Goal: Task Accomplishment & Management: Complete application form

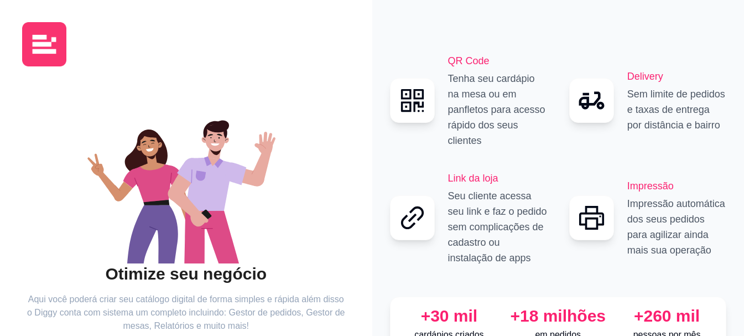
click at [109, 235] on icon "animation" at bounding box center [186, 180] width 318 height 166
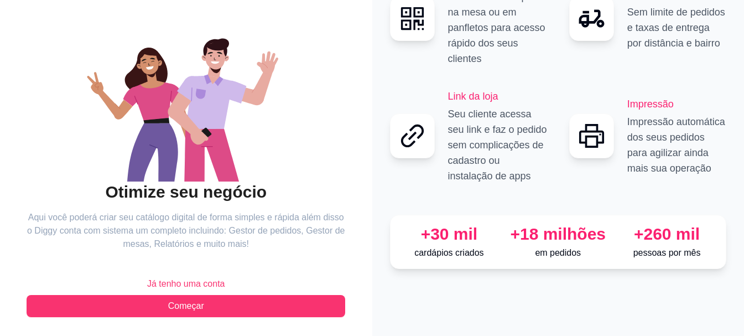
scroll to position [85, 0]
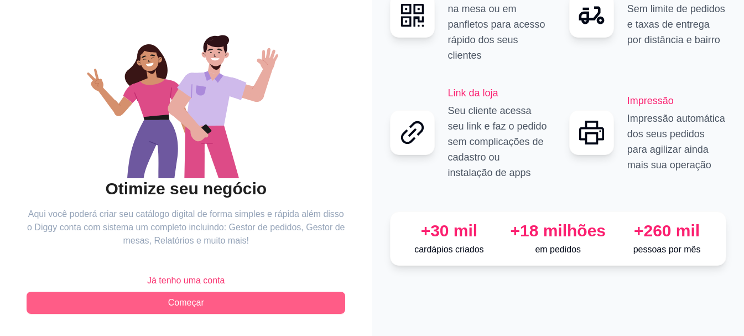
click at [234, 294] on button "Começar" at bounding box center [186, 302] width 318 height 22
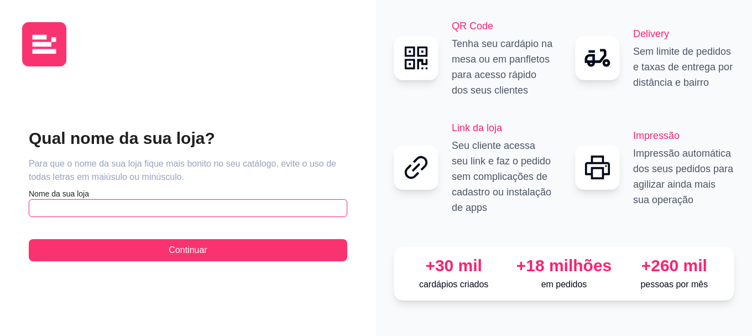
click at [161, 216] on input "text" at bounding box center [188, 208] width 318 height 18
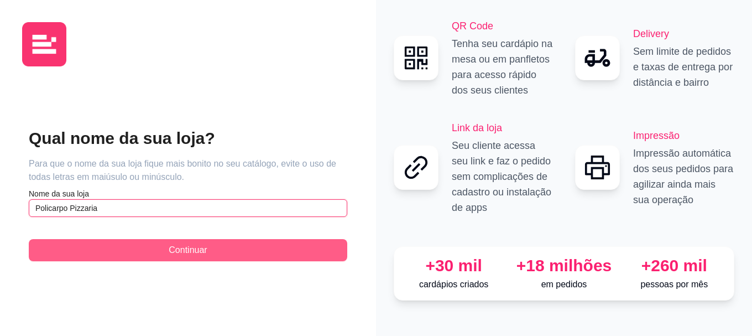
type input "Policarpo Pizzaria"
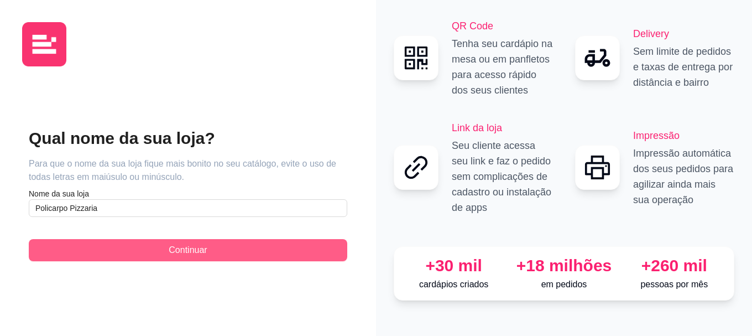
click at [159, 242] on button "Continuar" at bounding box center [188, 250] width 318 height 22
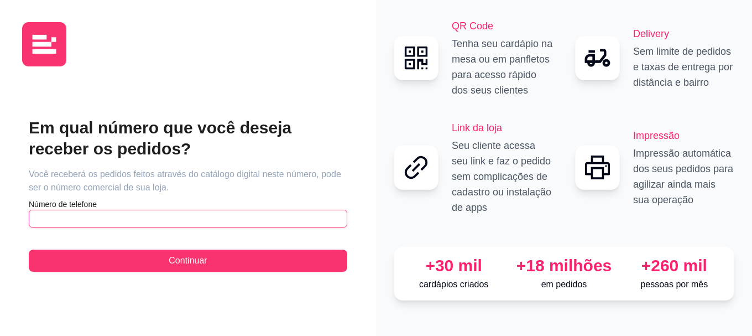
click at [157, 221] on input "text" at bounding box center [188, 219] width 318 height 18
paste input "[PHONE_NUMBER]"
type input "[PHONE_NUMBER]"
click at [149, 248] on div "Em qual número que você deseja receber os pedidos? Você receberá os pedidos fei…" at bounding box center [188, 194] width 318 height 154
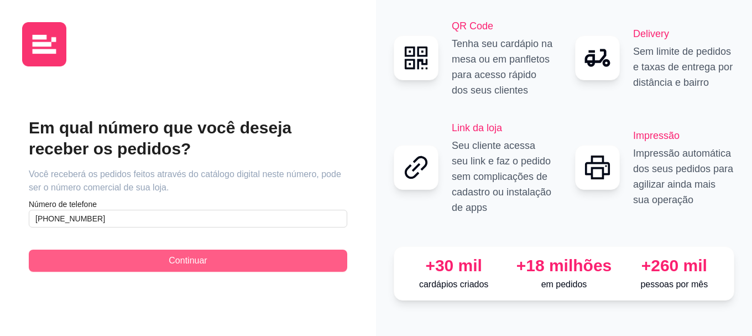
click at [149, 250] on button "Continuar" at bounding box center [188, 260] width 318 height 22
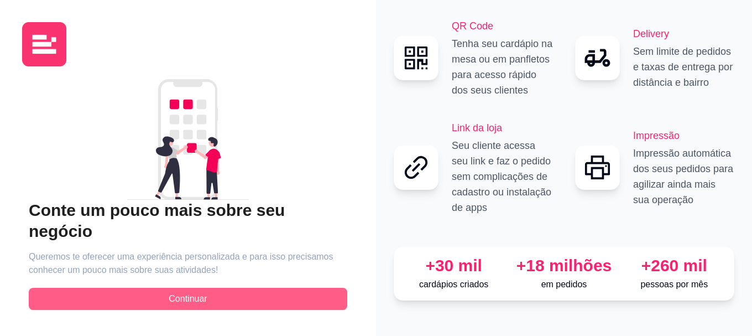
click at [154, 287] on button "Continuar" at bounding box center [188, 298] width 318 height 22
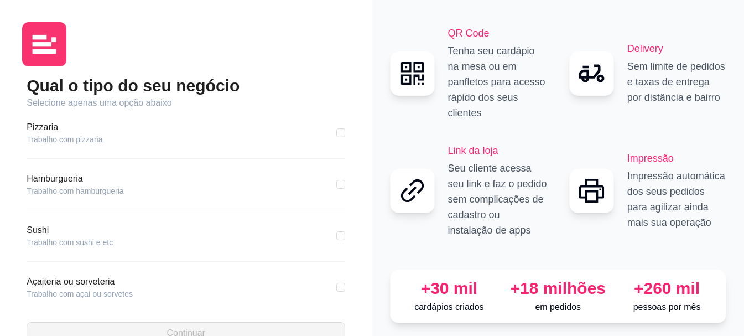
click at [113, 151] on div "Pizzaria Trabalho com pizzaria" at bounding box center [186, 140] width 318 height 38
click at [92, 138] on article "Trabalho com pizzaria" at bounding box center [65, 139] width 76 height 11
click at [55, 128] on article "Pizzaria" at bounding box center [65, 127] width 76 height 13
click at [336, 133] on input "checkbox" at bounding box center [340, 132] width 9 height 9
checkbox input "true"
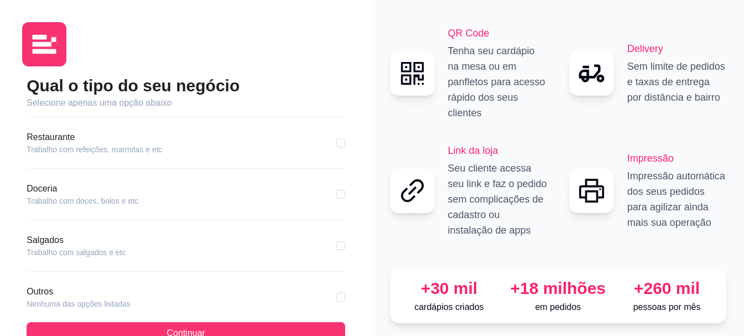
scroll to position [221, 0]
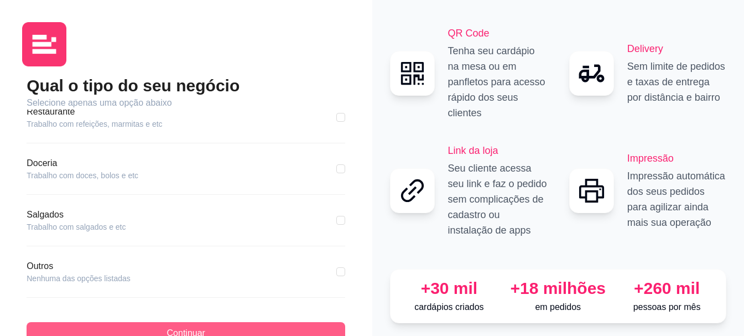
click at [223, 326] on button "Continuar" at bounding box center [186, 333] width 318 height 22
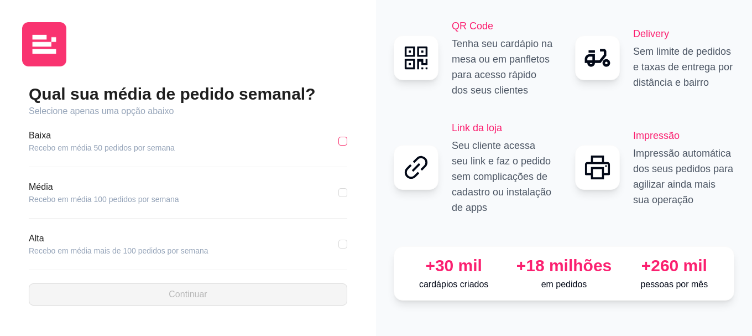
click at [344, 139] on input "checkbox" at bounding box center [342, 141] width 9 height 9
checkbox input "true"
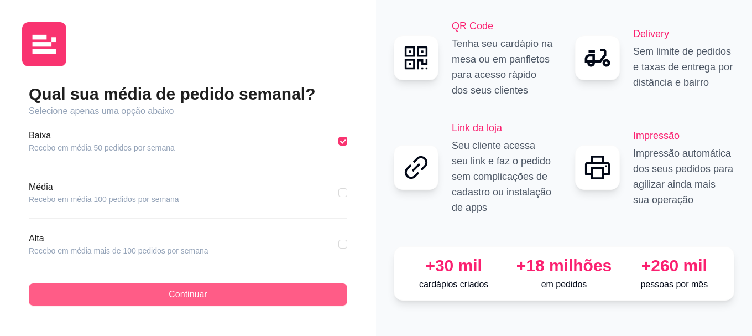
click at [300, 292] on button "Continuar" at bounding box center [188, 294] width 318 height 22
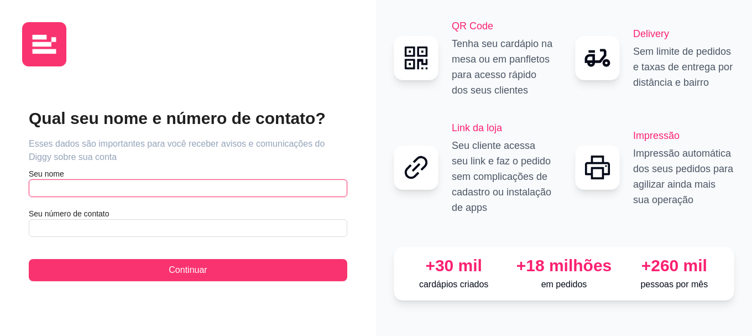
click at [248, 186] on input "text" at bounding box center [188, 188] width 318 height 18
type input "[DEMOGRAPHIC_DATA]"
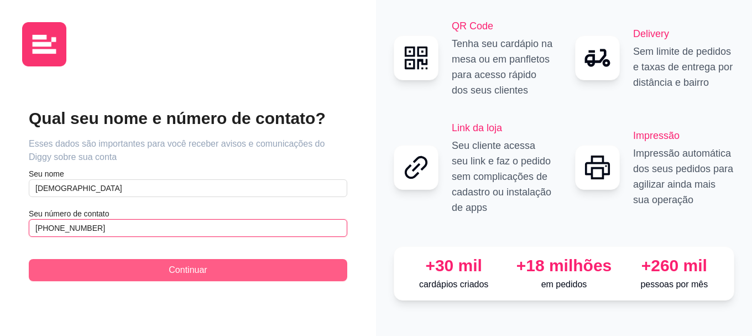
type input "[PHONE_NUMBER]"
click at [238, 278] on button "Continuar" at bounding box center [188, 270] width 318 height 22
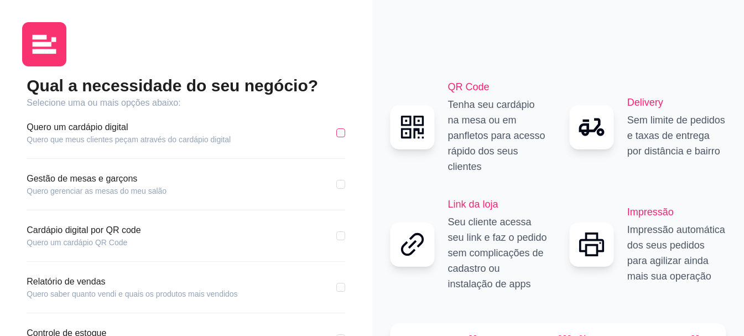
click at [340, 132] on input "checkbox" at bounding box center [340, 132] width 9 height 9
checkbox input "true"
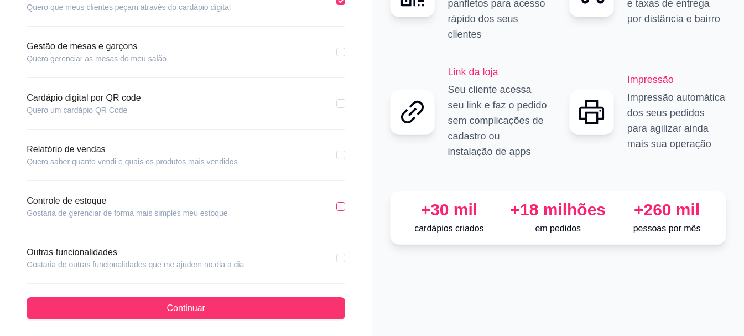
scroll to position [138, 0]
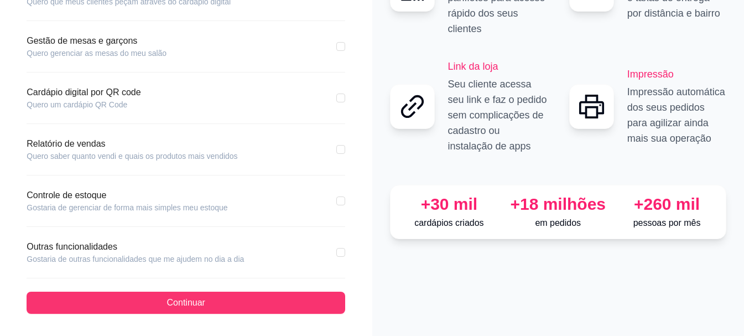
click at [339, 194] on div "Controle de estoque Gostaria de gerenciar de forma mais simples meu estoque" at bounding box center [186, 201] width 318 height 24
click at [337, 208] on div "Controle de estoque Gostaria de gerenciar de forma mais simples meu estoque" at bounding box center [186, 201] width 318 height 24
click at [337, 201] on input "checkbox" at bounding box center [340, 200] width 9 height 9
checkbox input "true"
click at [341, 150] on input "checkbox" at bounding box center [340, 149] width 9 height 9
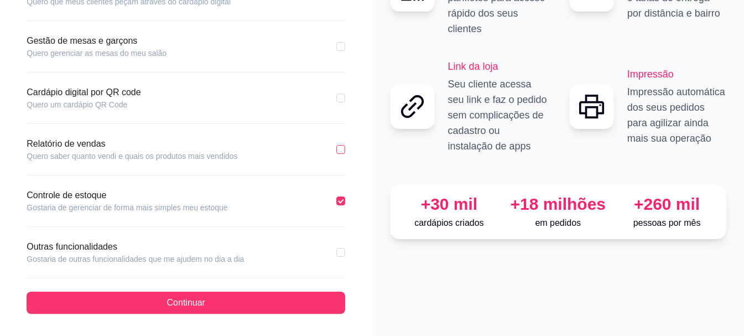
checkbox input "true"
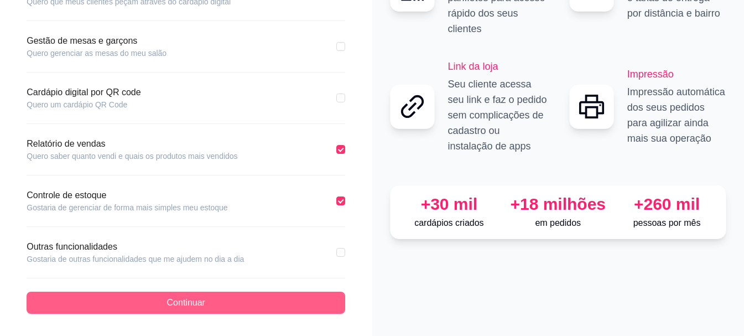
click at [257, 297] on button "Continuar" at bounding box center [186, 302] width 318 height 22
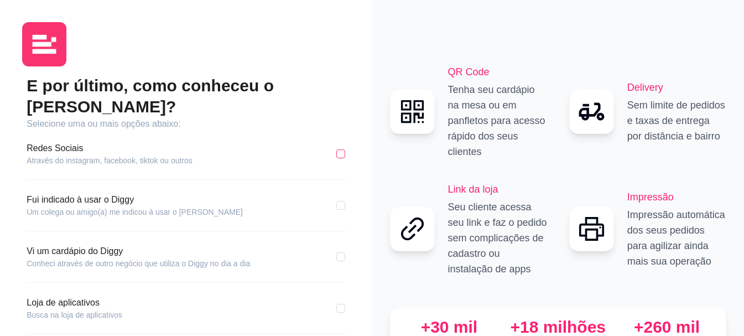
click at [340, 149] on input "checkbox" at bounding box center [340, 153] width 9 height 9
checkbox input "true"
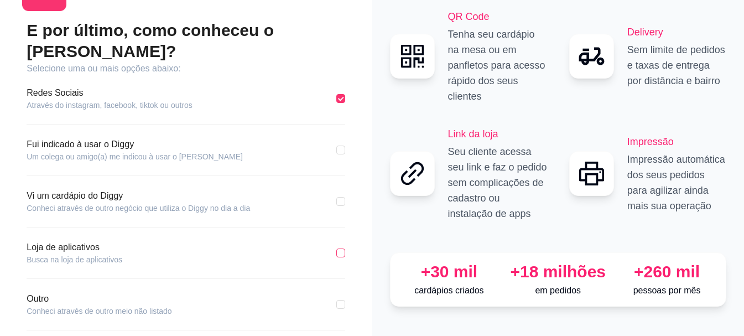
scroll to position [86, 0]
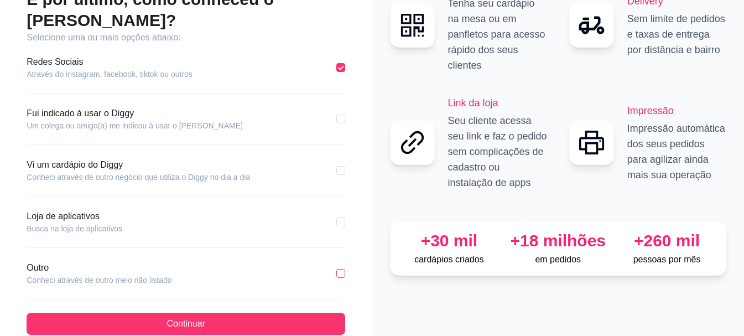
click at [344, 269] on input "checkbox" at bounding box center [340, 273] width 9 height 9
checkbox input "true"
checkbox input "false"
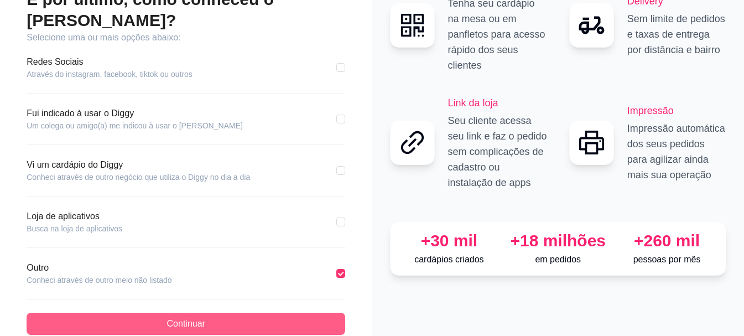
click at [326, 312] on button "Continuar" at bounding box center [186, 323] width 318 height 22
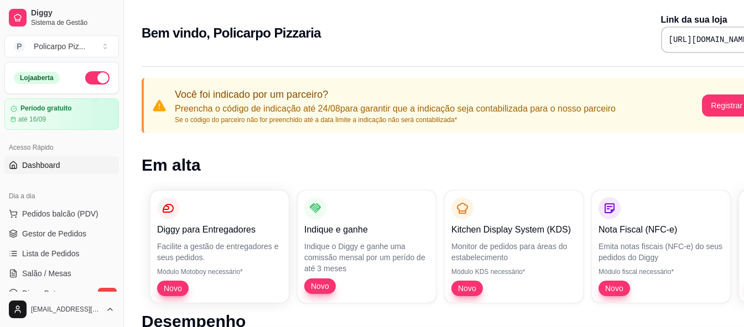
click at [57, 166] on span "Dashboard" at bounding box center [41, 165] width 38 height 11
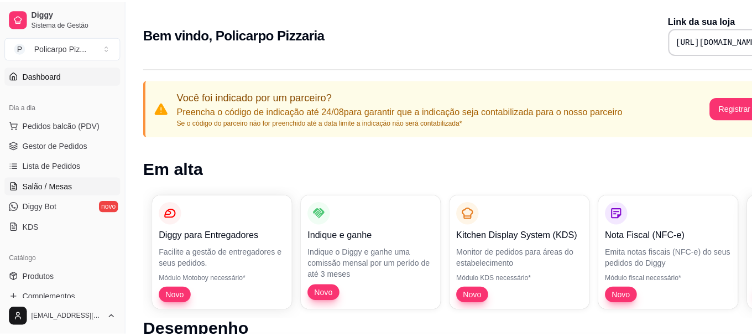
scroll to position [111, 0]
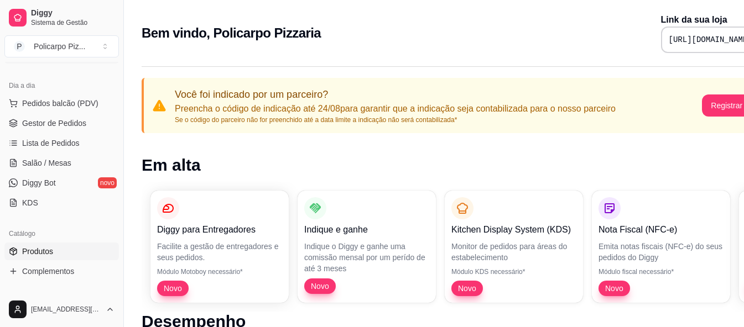
click at [55, 250] on link "Produtos" at bounding box center [61, 252] width 114 height 18
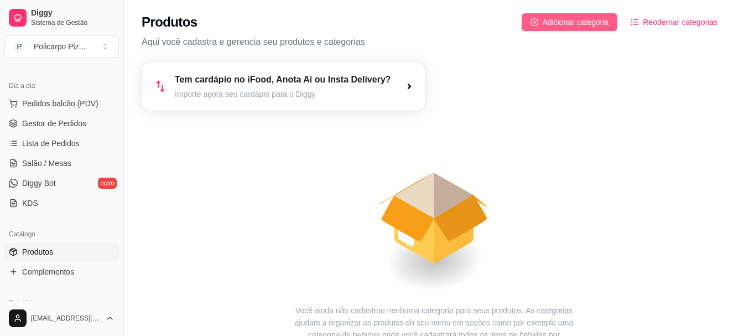
click at [575, 19] on span "Adicionar categoria" at bounding box center [575, 22] width 66 height 12
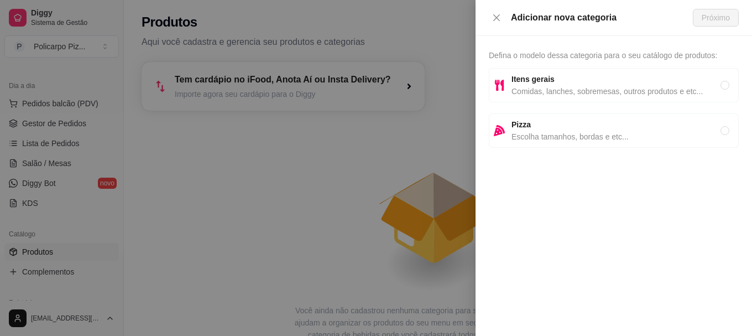
click at [557, 131] on span "Escolha tamanhos, bordas e etc..." at bounding box center [615, 136] width 209 height 12
radio input "true"
click at [708, 15] on span "Próximo" at bounding box center [715, 18] width 28 height 12
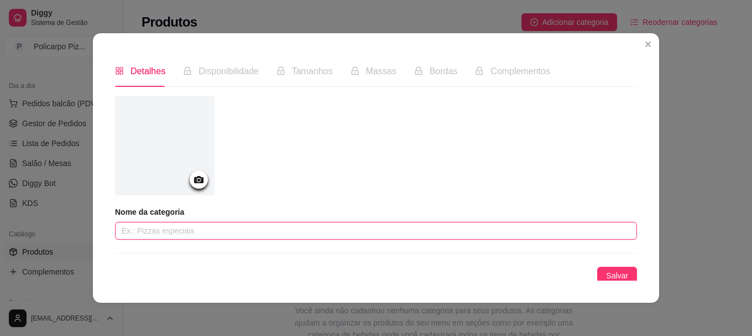
click at [169, 233] on input "text" at bounding box center [376, 231] width 522 height 18
type input "Pizza Grande"
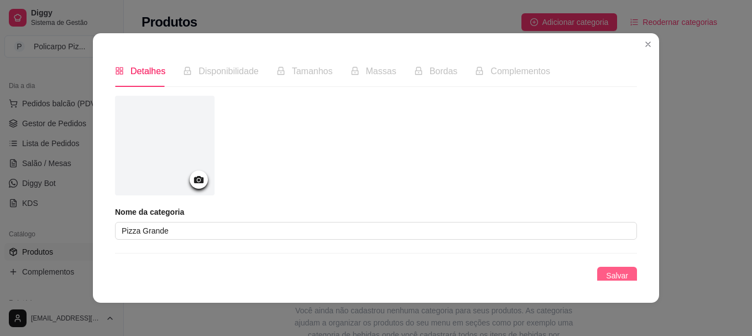
click at [616, 271] on button "Salvar" at bounding box center [617, 275] width 40 height 18
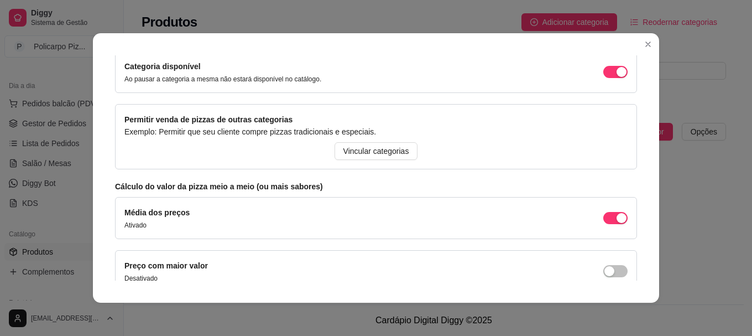
scroll to position [159, 0]
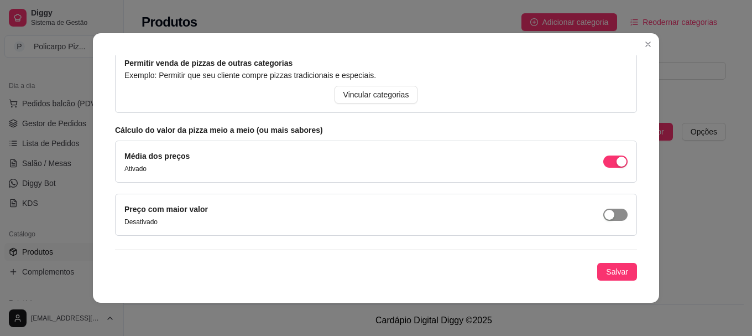
click at [603, 214] on button "button" at bounding box center [615, 214] width 24 height 12
click at [606, 269] on span "Salvar" at bounding box center [617, 271] width 22 height 12
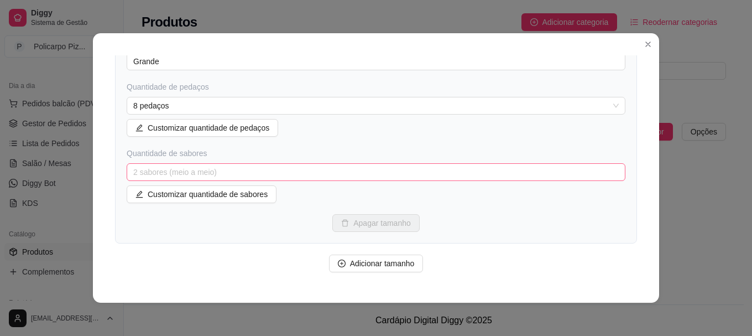
click at [304, 174] on span "2 sabores (meio a meio)" at bounding box center [375, 172] width 485 height 17
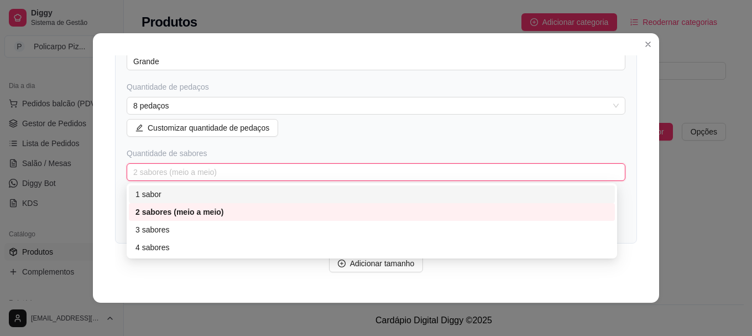
click at [293, 192] on div "1 sabor" at bounding box center [371, 194] width 473 height 12
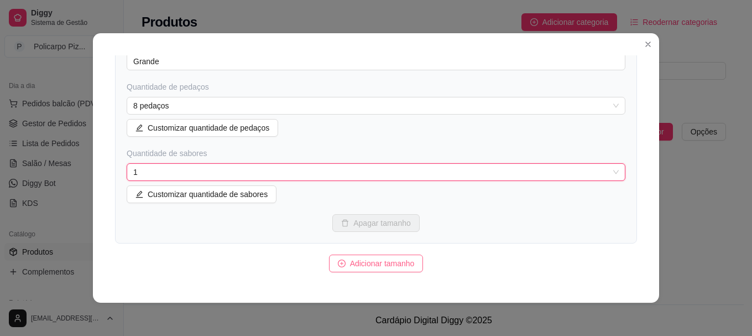
click at [355, 261] on span "Adicionar tamanho" at bounding box center [382, 263] width 65 height 12
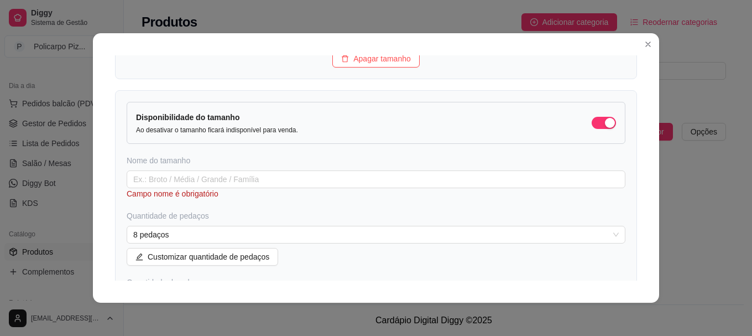
scroll to position [324, 0]
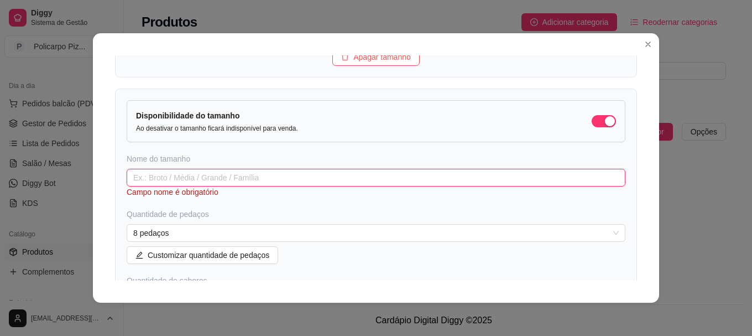
click at [197, 177] on input "text" at bounding box center [376, 178] width 499 height 18
type input "g"
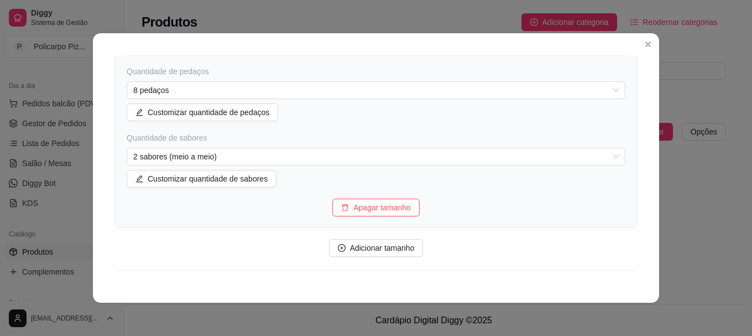
scroll to position [477, 0]
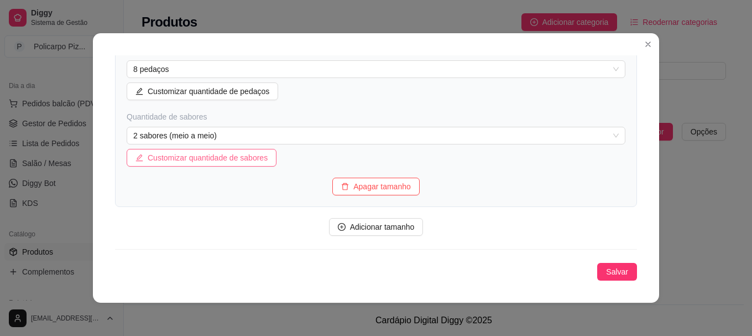
type input "Grande"
click at [172, 164] on span "Customizar quantidade de sabores" at bounding box center [208, 157] width 120 height 12
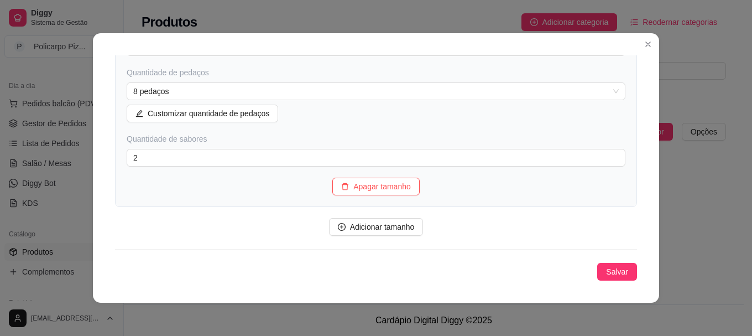
scroll to position [455, 0]
drag, startPoint x: 140, startPoint y: 154, endPoint x: 90, endPoint y: 147, distance: 50.3
click at [93, 147] on div "Detalhes Disponibilidade Tamanhos Massas Bordas Complementos Nome da categoria …" at bounding box center [376, 167] width 566 height 269
type input "1"
click at [612, 275] on span "Salvar" at bounding box center [617, 271] width 22 height 12
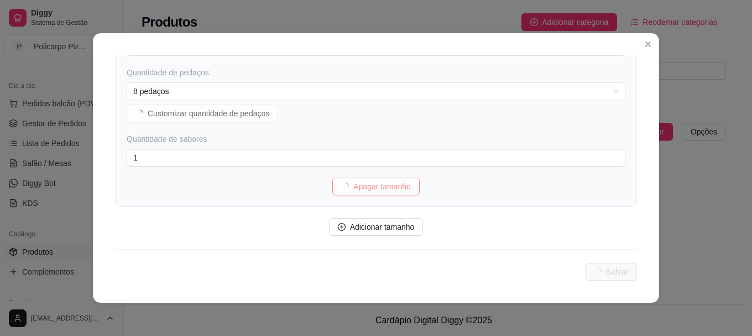
scroll to position [0, 0]
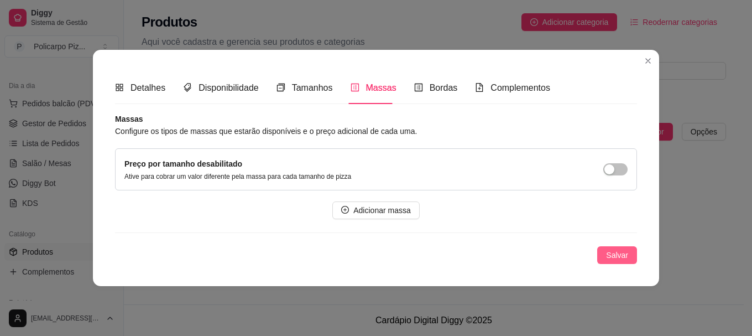
click at [611, 252] on span "Salvar" at bounding box center [617, 255] width 22 height 12
click at [607, 255] on button "Salvar" at bounding box center [617, 255] width 40 height 18
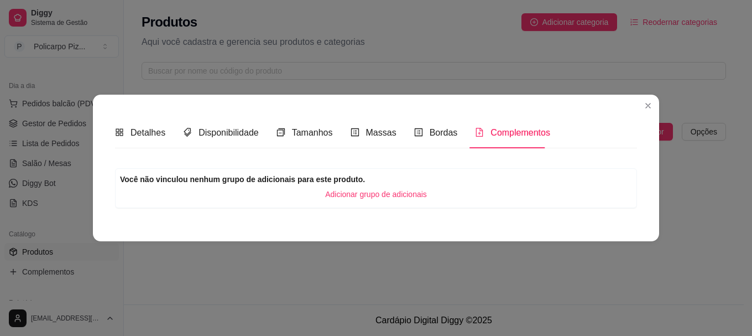
click at [270, 160] on div "Nome da categoria Pizza Grande Deletar categoria Salvar Categoria para dias esp…" at bounding box center [376, 188] width 522 height 62
click at [156, 133] on span "Detalhes" at bounding box center [147, 132] width 35 height 9
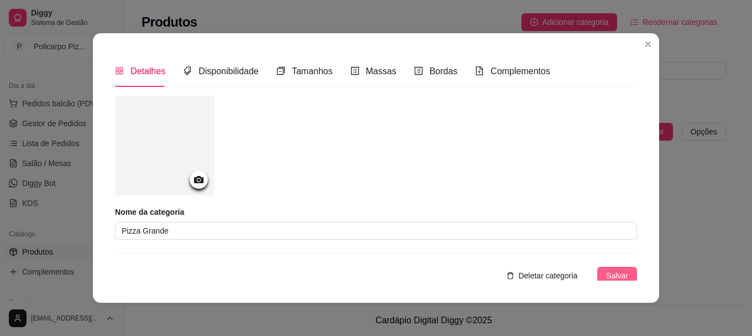
click at [606, 273] on span "Salvar" at bounding box center [617, 275] width 22 height 12
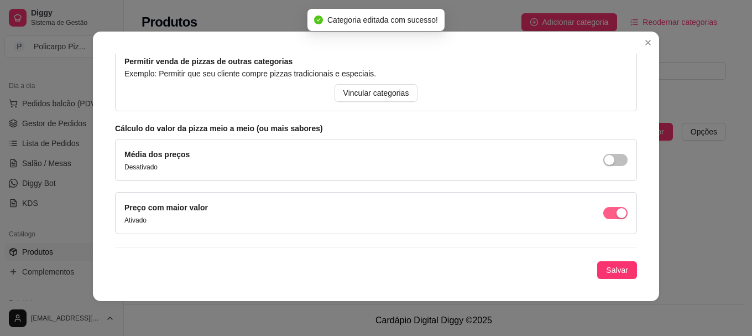
scroll to position [2, 0]
click at [610, 270] on span "Salvar" at bounding box center [617, 269] width 22 height 12
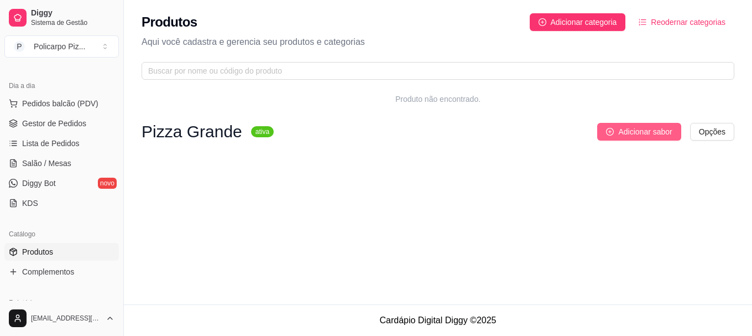
click at [608, 130] on icon "plus-circle" at bounding box center [610, 132] width 8 height 8
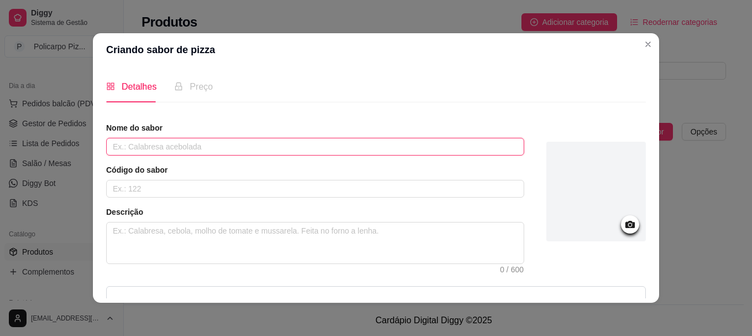
click at [226, 149] on input "text" at bounding box center [315, 147] width 418 height 18
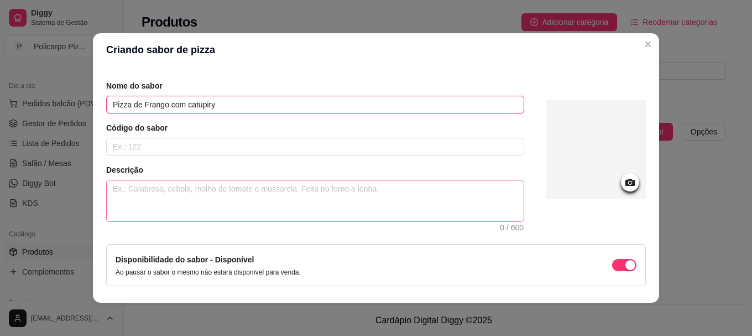
scroll to position [24, 0]
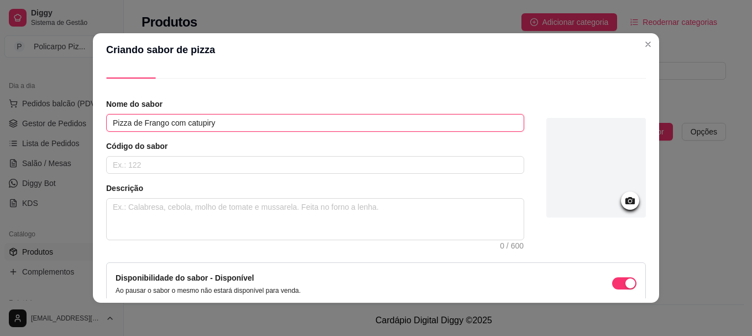
click at [202, 124] on input "Pizza de Frango com catupiry" at bounding box center [315, 123] width 418 height 18
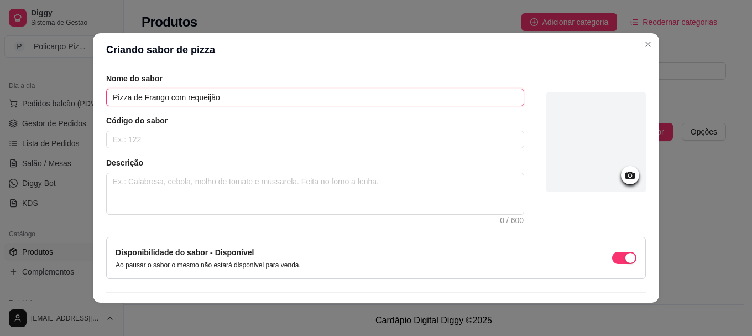
scroll to position [79, 0]
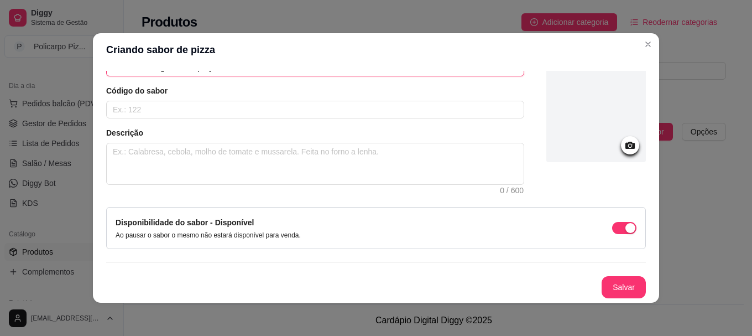
type input "Pizza de Frango com requeijão"
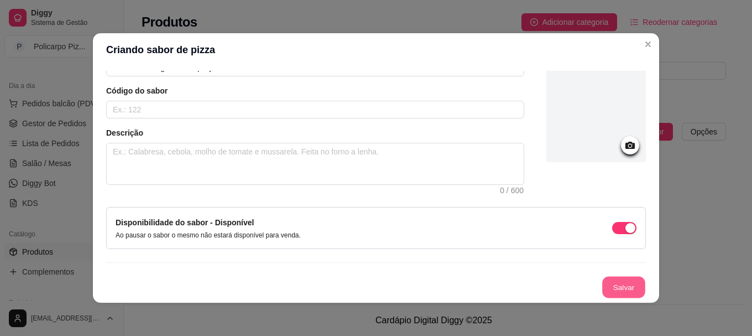
click at [602, 284] on button "Salvar" at bounding box center [623, 287] width 43 height 22
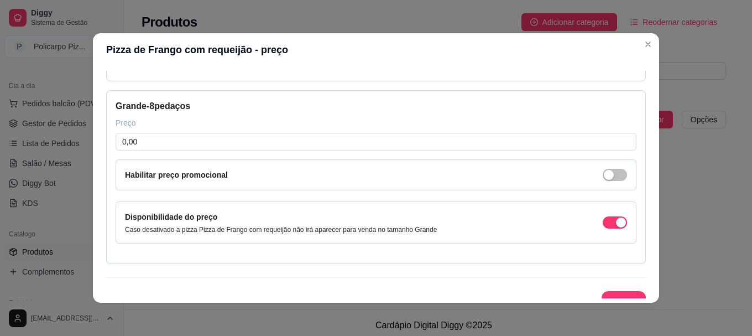
scroll to position [227, 0]
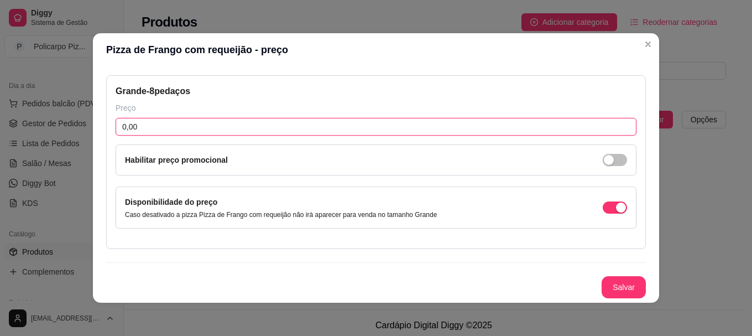
click at [473, 123] on input "0,00" at bounding box center [376, 127] width 521 height 18
drag, startPoint x: 239, startPoint y: 128, endPoint x: 106, endPoint y: 123, distance: 132.7
click at [106, 123] on div "Grande - 8 pedaços Preço 39,90 Habilitar preço promocional Disponibilidade do p…" at bounding box center [376, 162] width 540 height 174
type input "46,00"
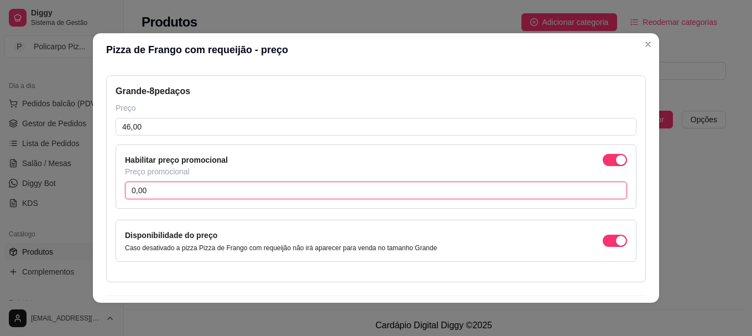
click at [245, 189] on input "0,00" at bounding box center [376, 190] width 502 height 18
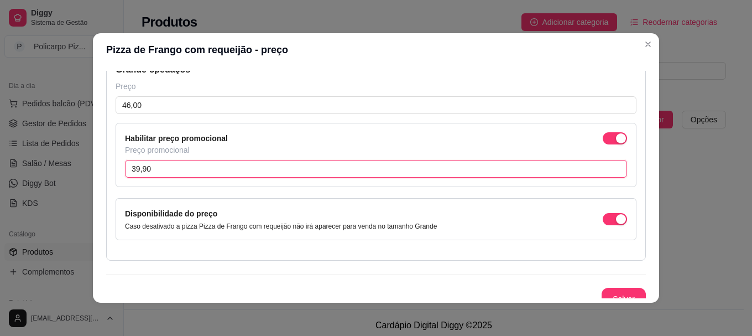
scroll to position [260, 0]
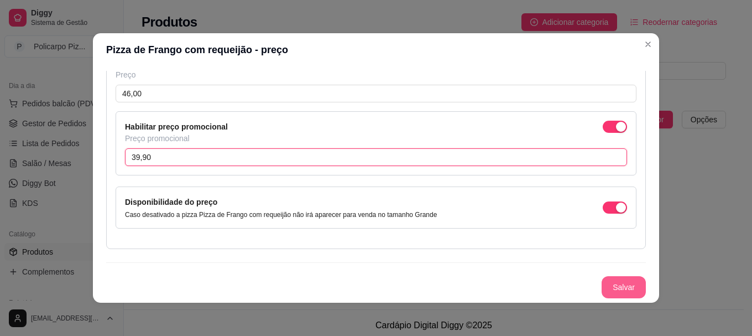
type input "39,90"
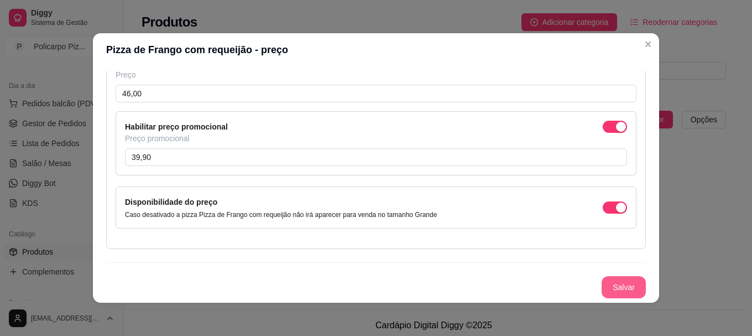
click at [608, 287] on button "Salvar" at bounding box center [623, 287] width 44 height 22
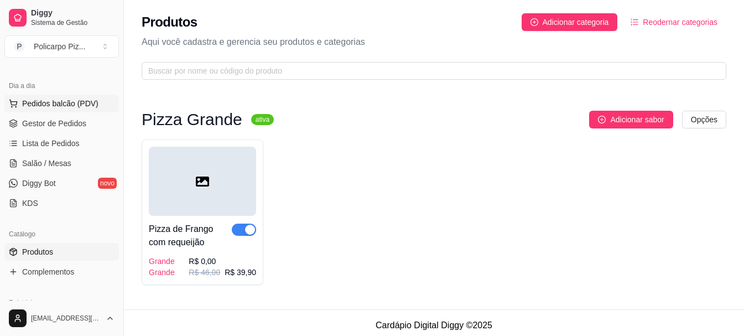
click at [69, 107] on span "Pedidos balcão (PDV)" at bounding box center [60, 103] width 76 height 11
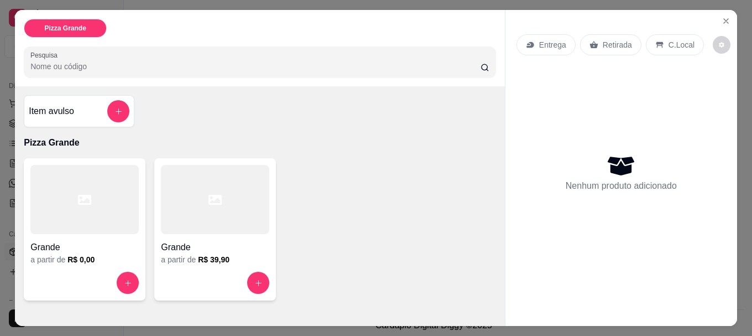
click at [193, 212] on div at bounding box center [215, 199] width 108 height 69
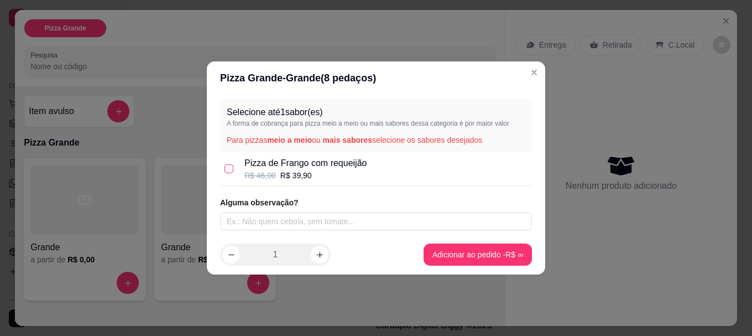
click at [229, 165] on input "checkbox" at bounding box center [228, 168] width 9 height 9
checkbox input "true"
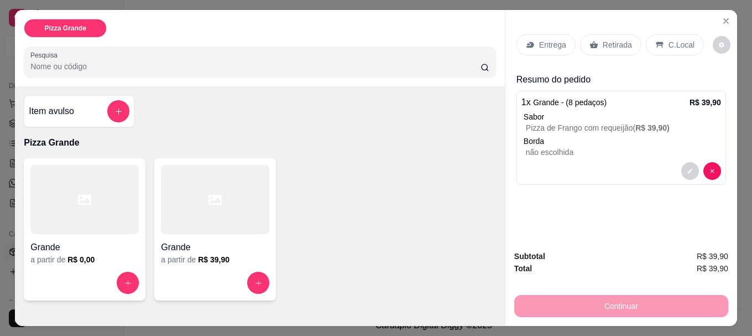
click at [188, 64] on input "Pesquisa" at bounding box center [255, 66] width 450 height 11
click at [559, 44] on p "Entrega" at bounding box center [552, 44] width 27 height 11
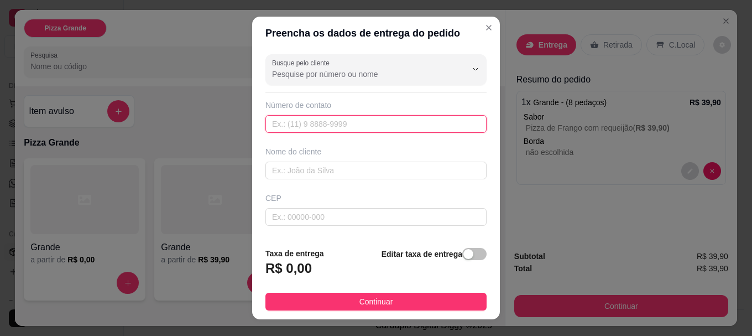
click at [408, 118] on input "text" at bounding box center [375, 124] width 221 height 18
type input "[PHONE_NUMBER]"
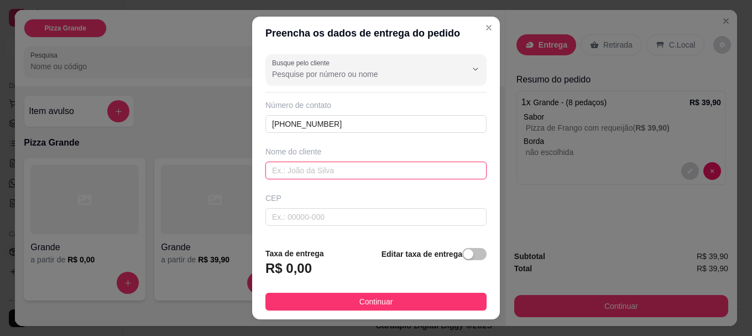
click at [307, 163] on input "text" at bounding box center [375, 170] width 221 height 18
type input "[PERSON_NAME]"
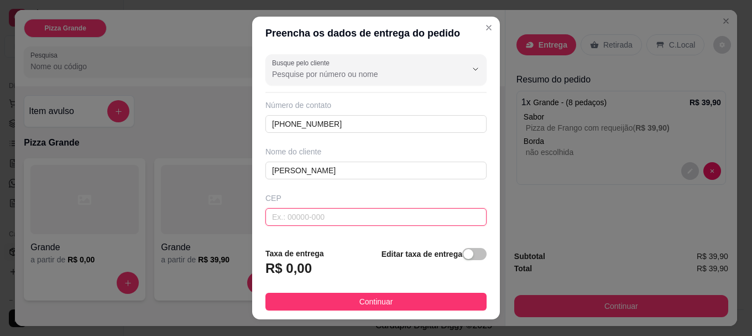
click at [287, 210] on input "text" at bounding box center [375, 217] width 221 height 18
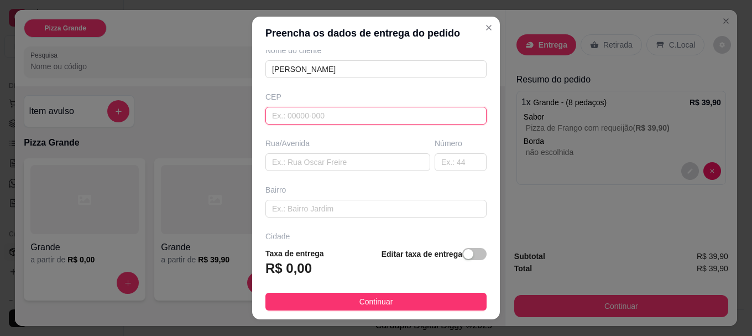
scroll to position [111, 0]
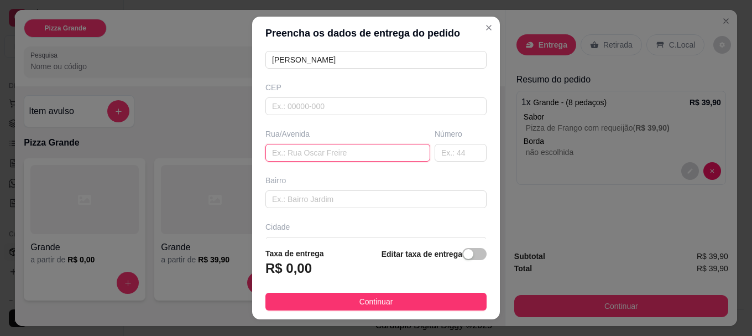
click at [315, 155] on input "text" at bounding box center [347, 153] width 165 height 18
type input "rua patativa"
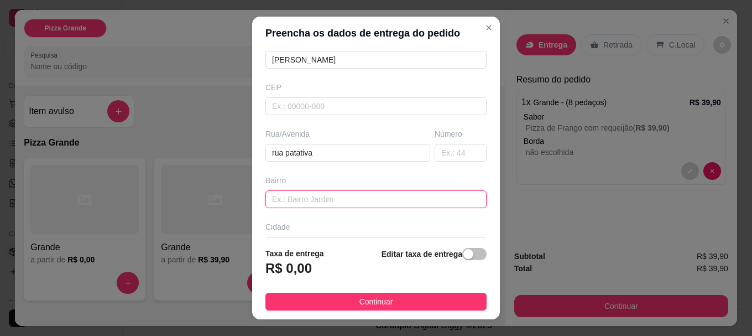
click at [431, 200] on input "text" at bounding box center [375, 199] width 221 height 18
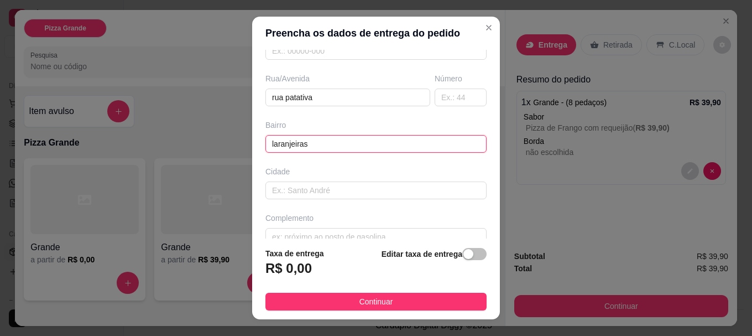
type input "laranjeiras"
click at [416, 195] on input "text" at bounding box center [375, 190] width 221 height 18
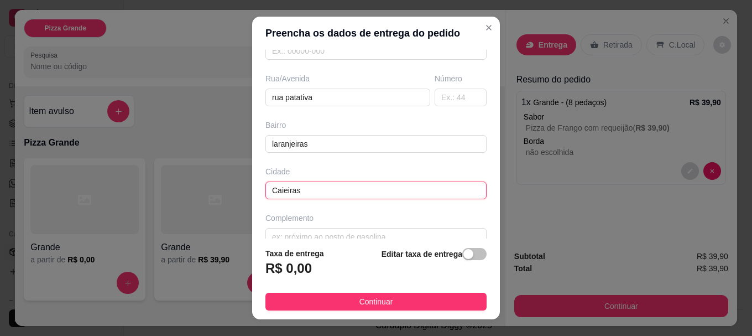
type input "Caieiras"
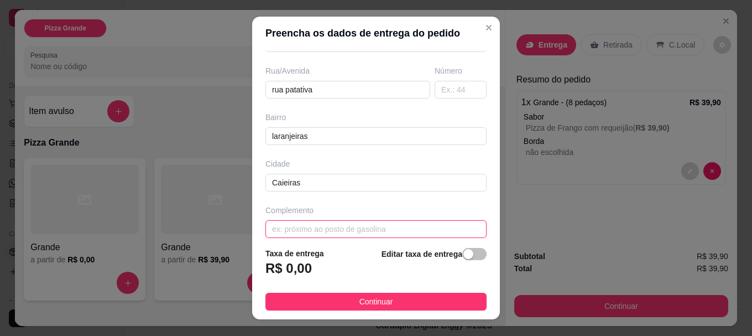
scroll to position [19, 0]
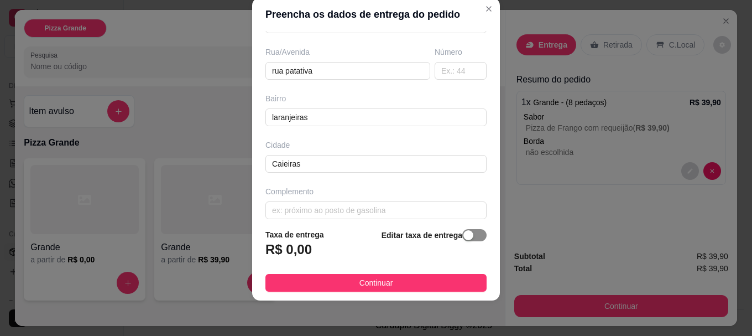
click at [463, 238] on div "button" at bounding box center [468, 235] width 10 height 10
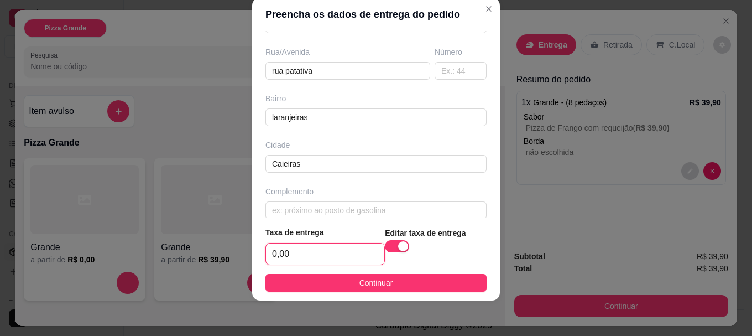
click at [344, 248] on input "0,00" at bounding box center [325, 253] width 118 height 21
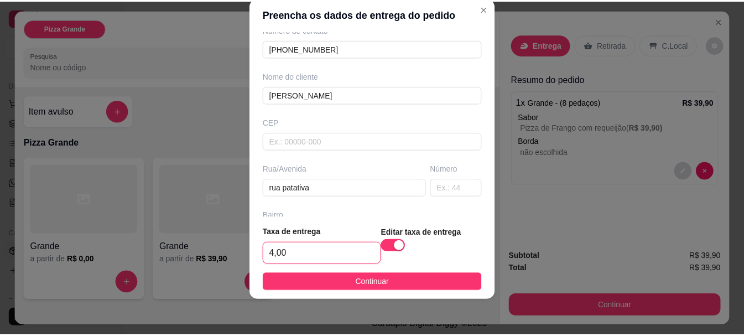
scroll to position [20, 0]
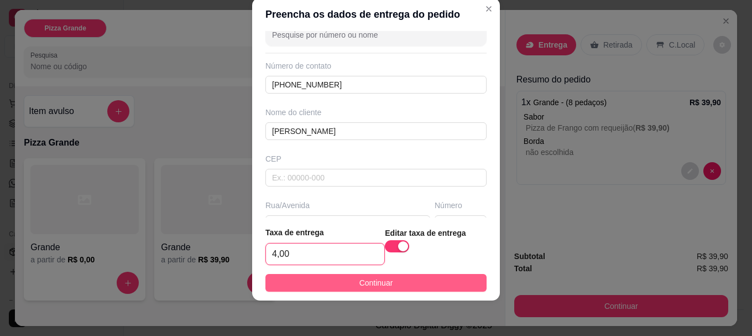
type input "4,00"
click at [387, 287] on button "Continuar" at bounding box center [375, 283] width 221 height 18
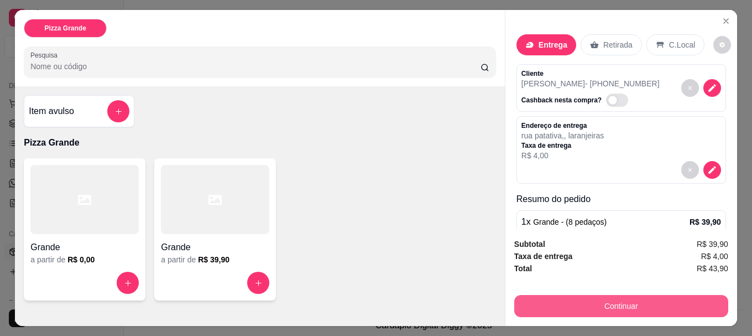
click at [526, 295] on button "Continuar" at bounding box center [621, 306] width 214 height 22
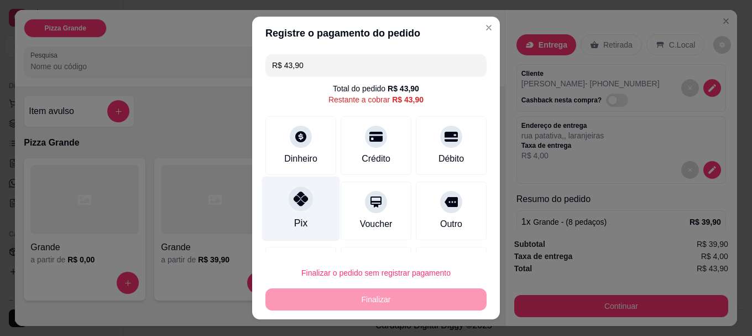
click at [294, 200] on icon at bounding box center [301, 199] width 14 height 14
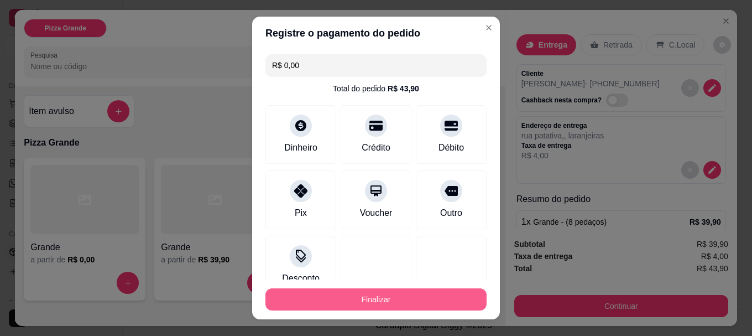
click at [334, 294] on button "Finalizar" at bounding box center [375, 299] width 221 height 22
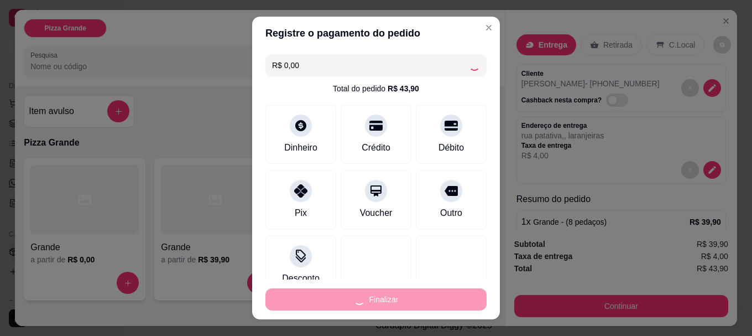
type input "-R$ 43,90"
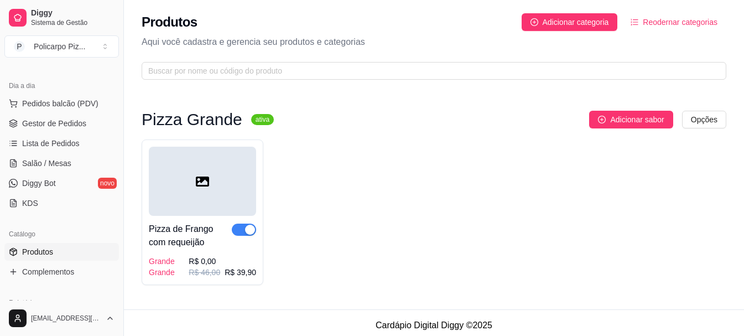
click at [41, 250] on span "Produtos" at bounding box center [37, 251] width 31 height 11
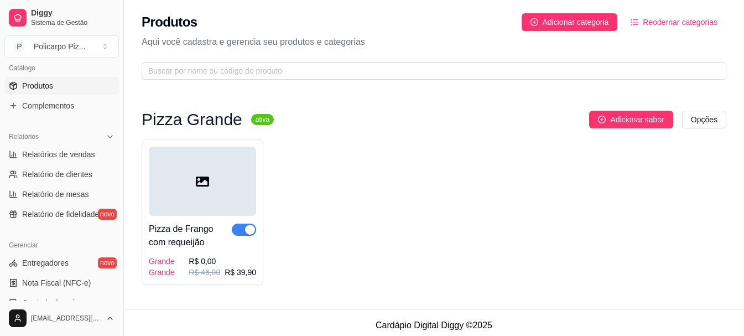
click at [633, 19] on icon "ordered-list" at bounding box center [634, 22] width 8 height 8
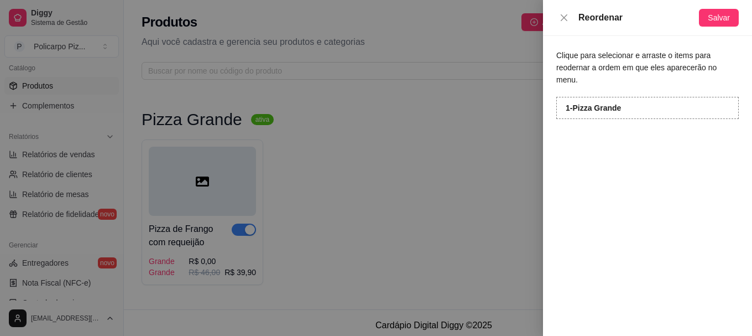
click at [620, 103] on strong "1 - Pizza Grande" at bounding box center [593, 107] width 55 height 9
click at [714, 12] on span "Salvar" at bounding box center [719, 18] width 22 height 12
click at [568, 21] on icon "close" at bounding box center [563, 17] width 9 height 9
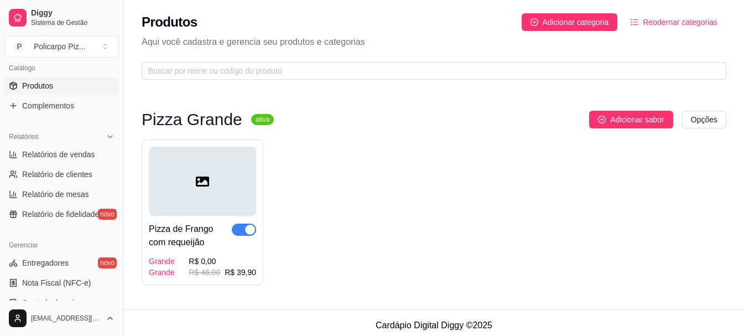
click at [462, 143] on div "Pizza de Frango com requeijão Grande Grande R$ 0,00 R$ 46,00 R$ 39,90" at bounding box center [434, 211] width 584 height 145
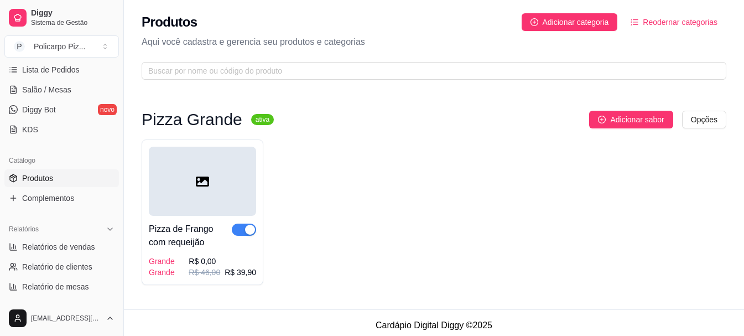
scroll to position [184, 0]
click at [50, 181] on span "Produtos" at bounding box center [37, 178] width 31 height 11
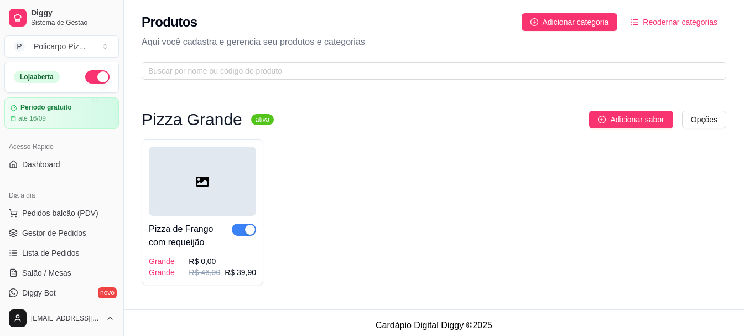
scroll to position [0, 0]
click at [60, 121] on div "até 16/09" at bounding box center [61, 119] width 103 height 9
